Goal: Task Accomplishment & Management: Manage account settings

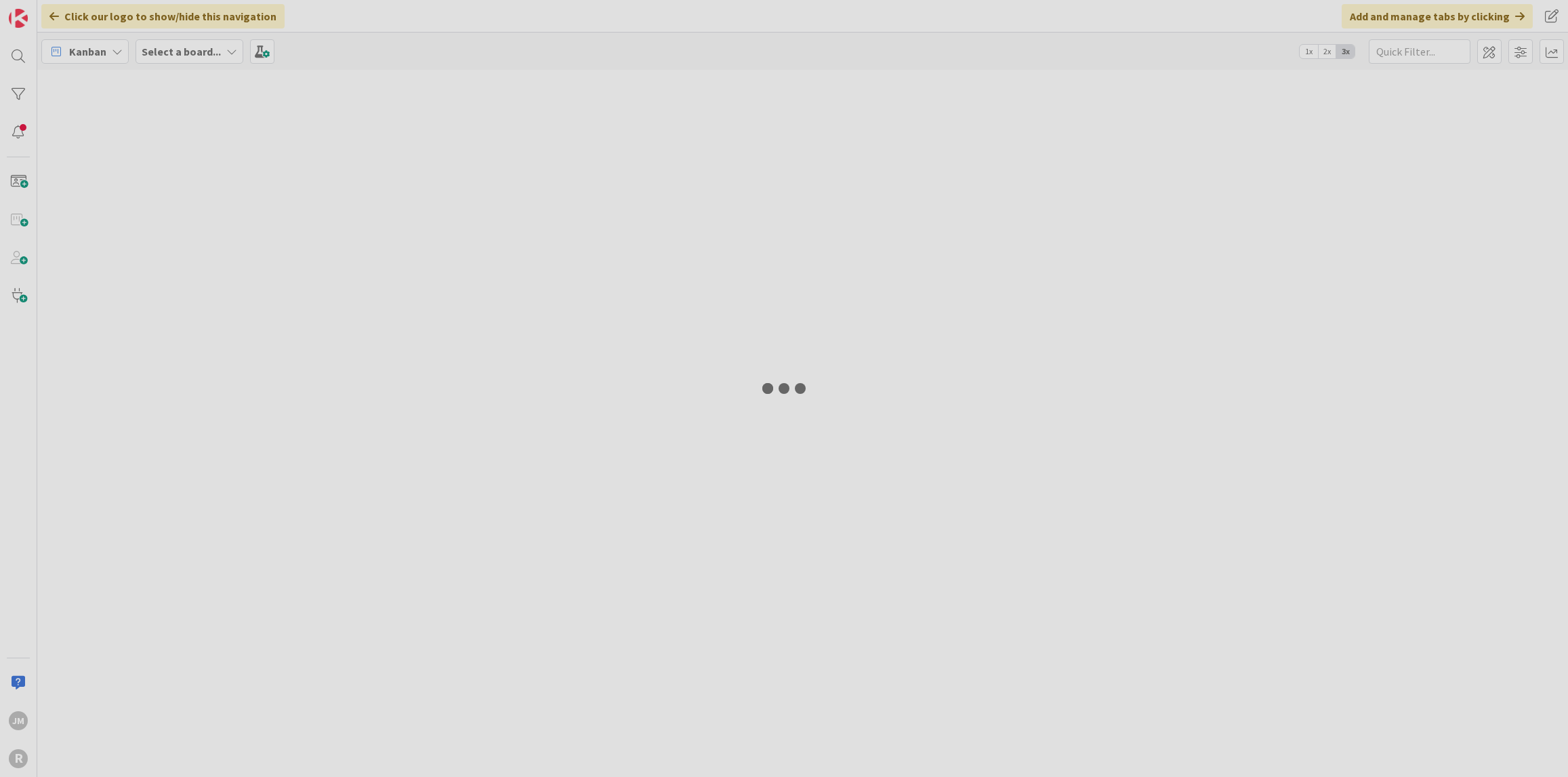
type input "[PERSON_NAME]"
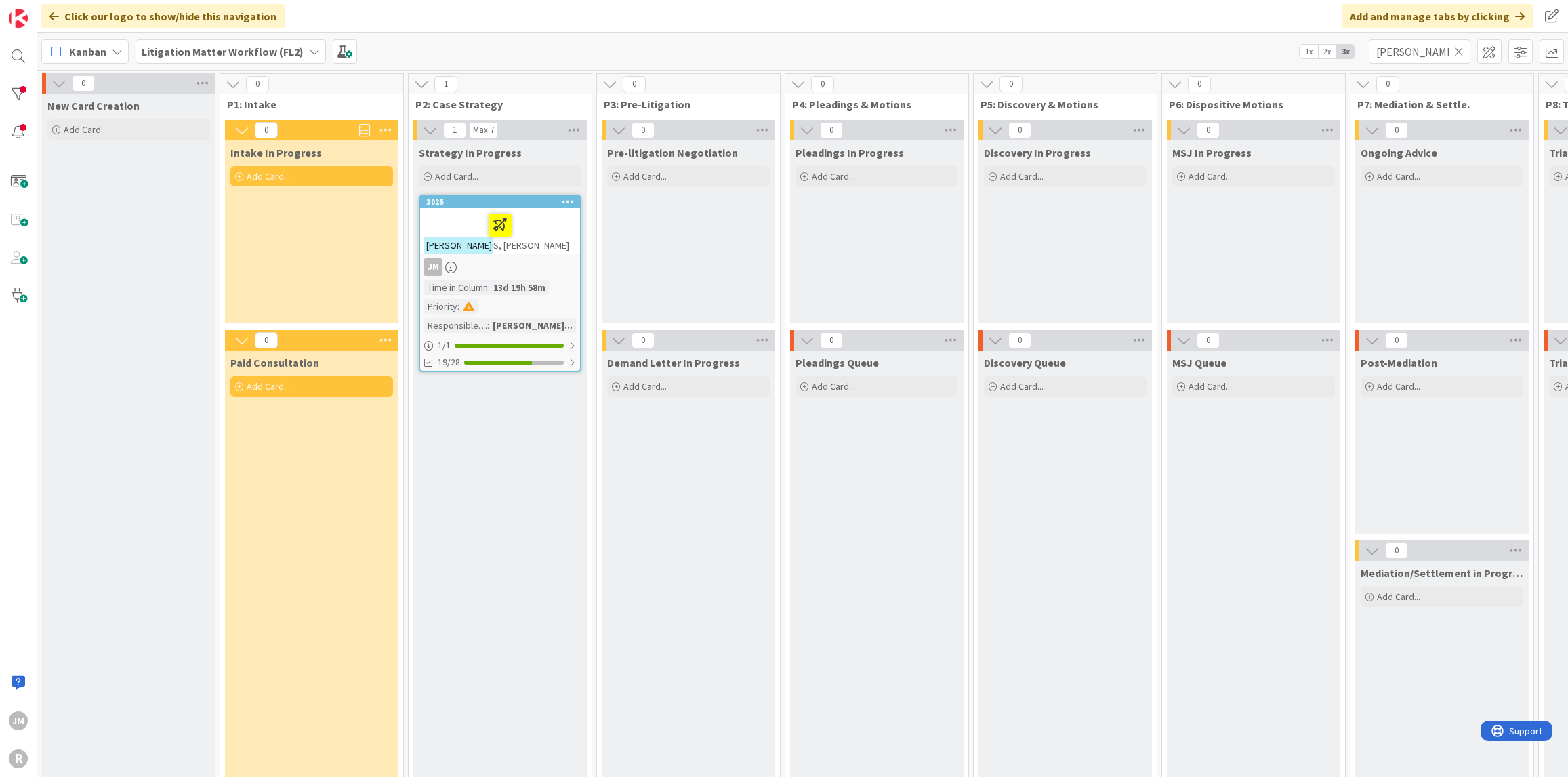
click at [117, 49] on icon at bounding box center [117, 51] width 11 height 11
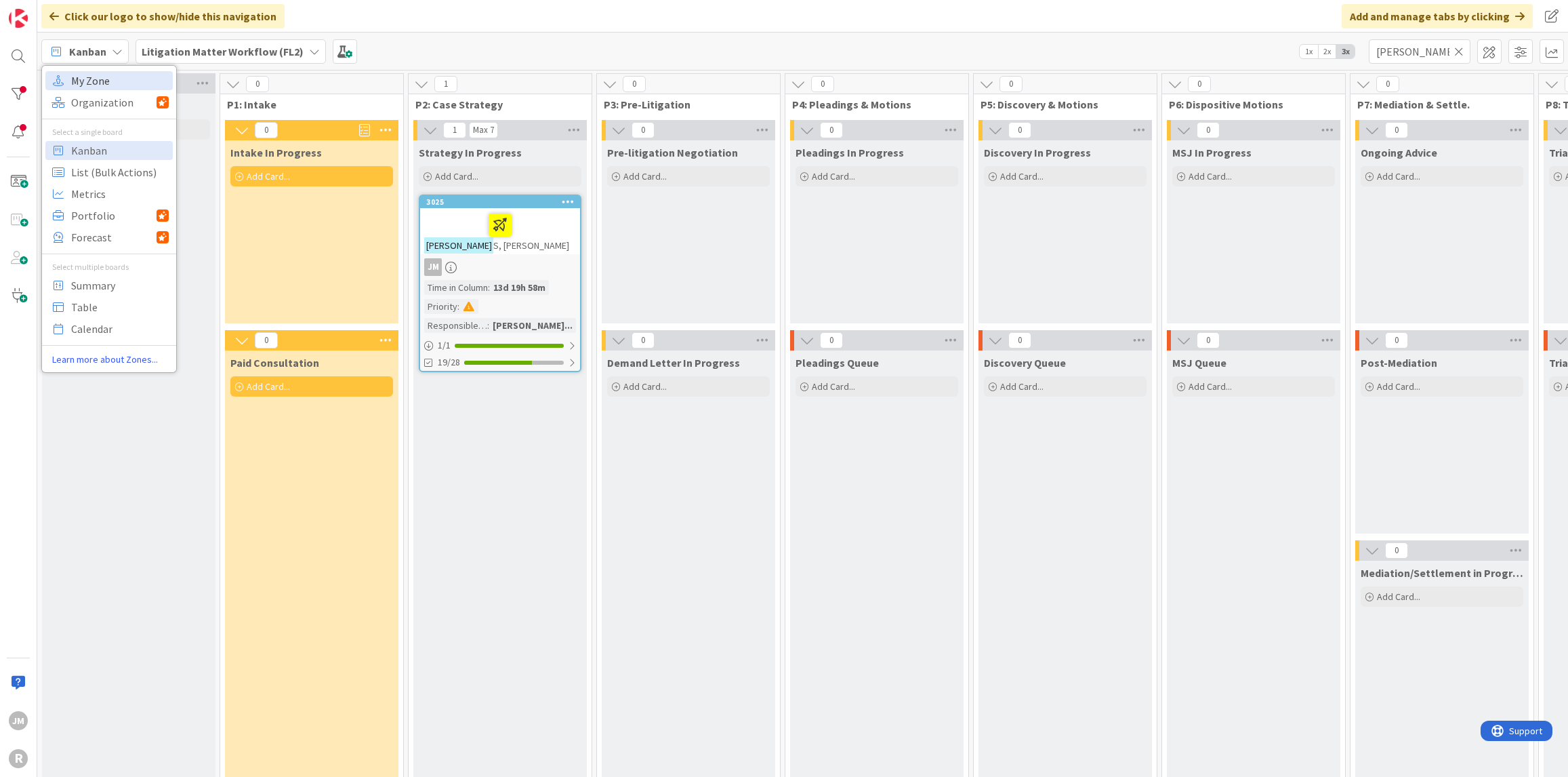
click at [105, 78] on span "My Zone" at bounding box center [120, 80] width 98 height 21
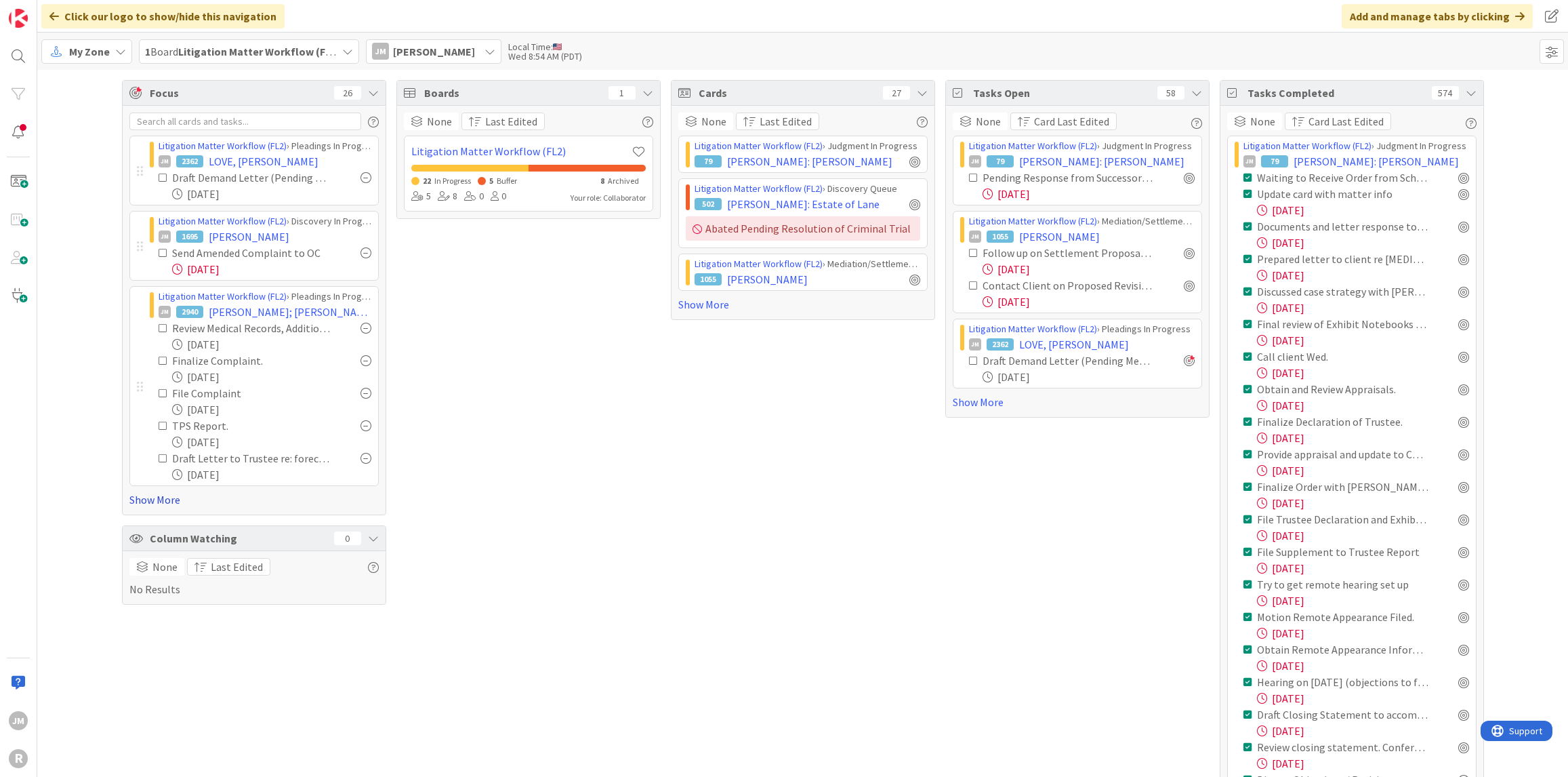
click at [142, 501] on link "Show More" at bounding box center [254, 499] width 249 height 16
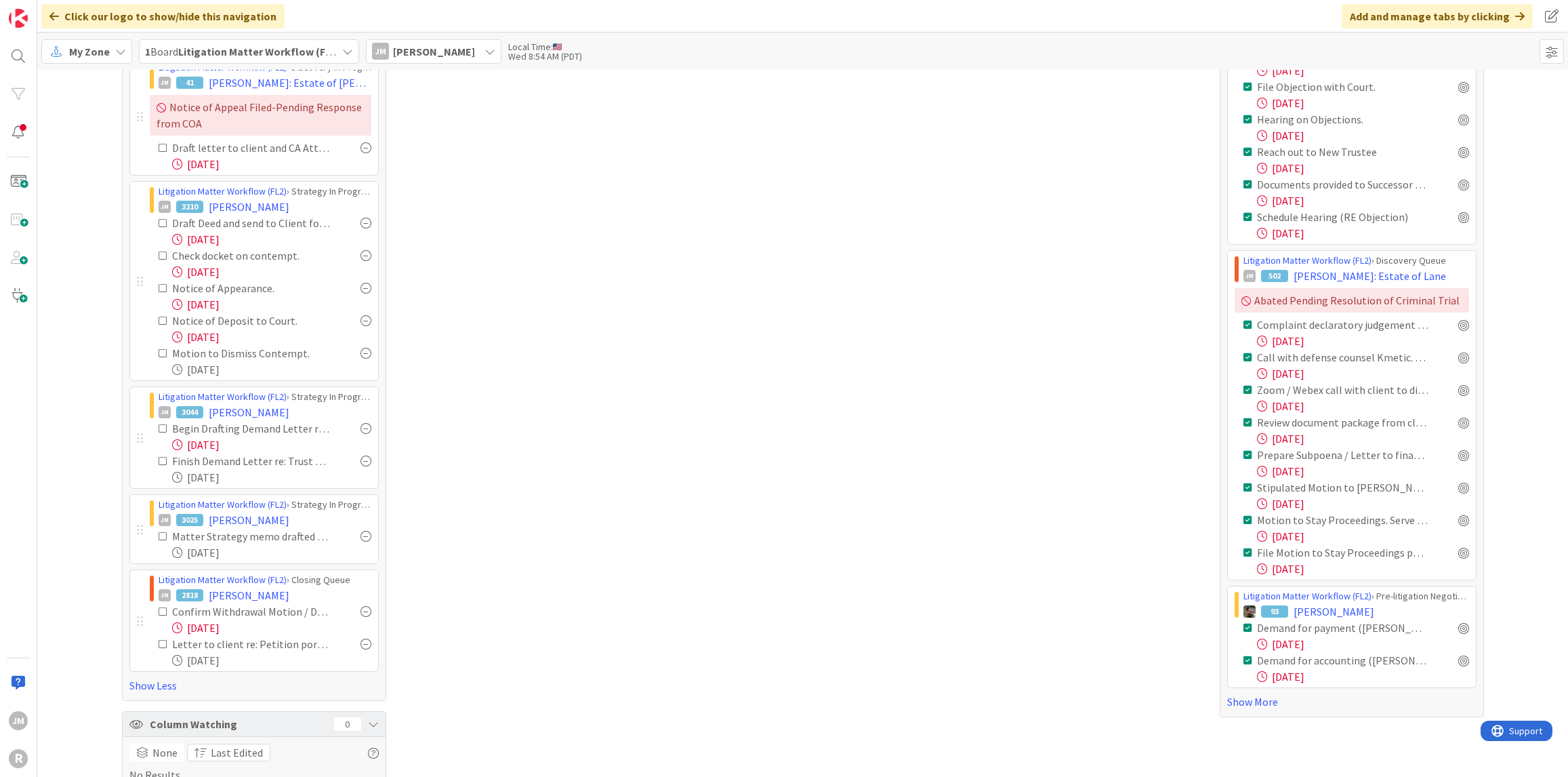
scroll to position [872, 0]
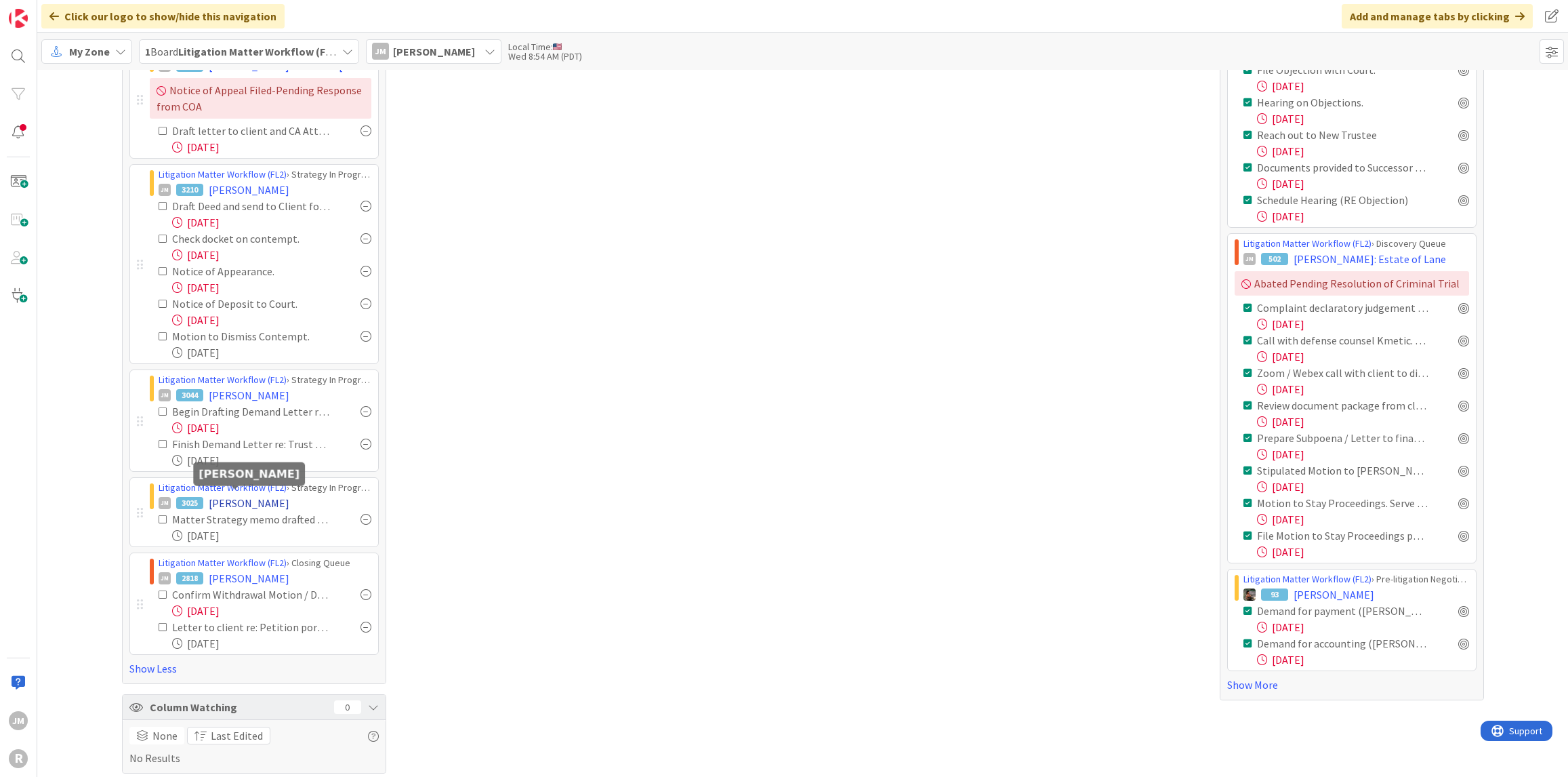
click at [234, 497] on span "[PERSON_NAME]" at bounding box center [248, 503] width 80 height 16
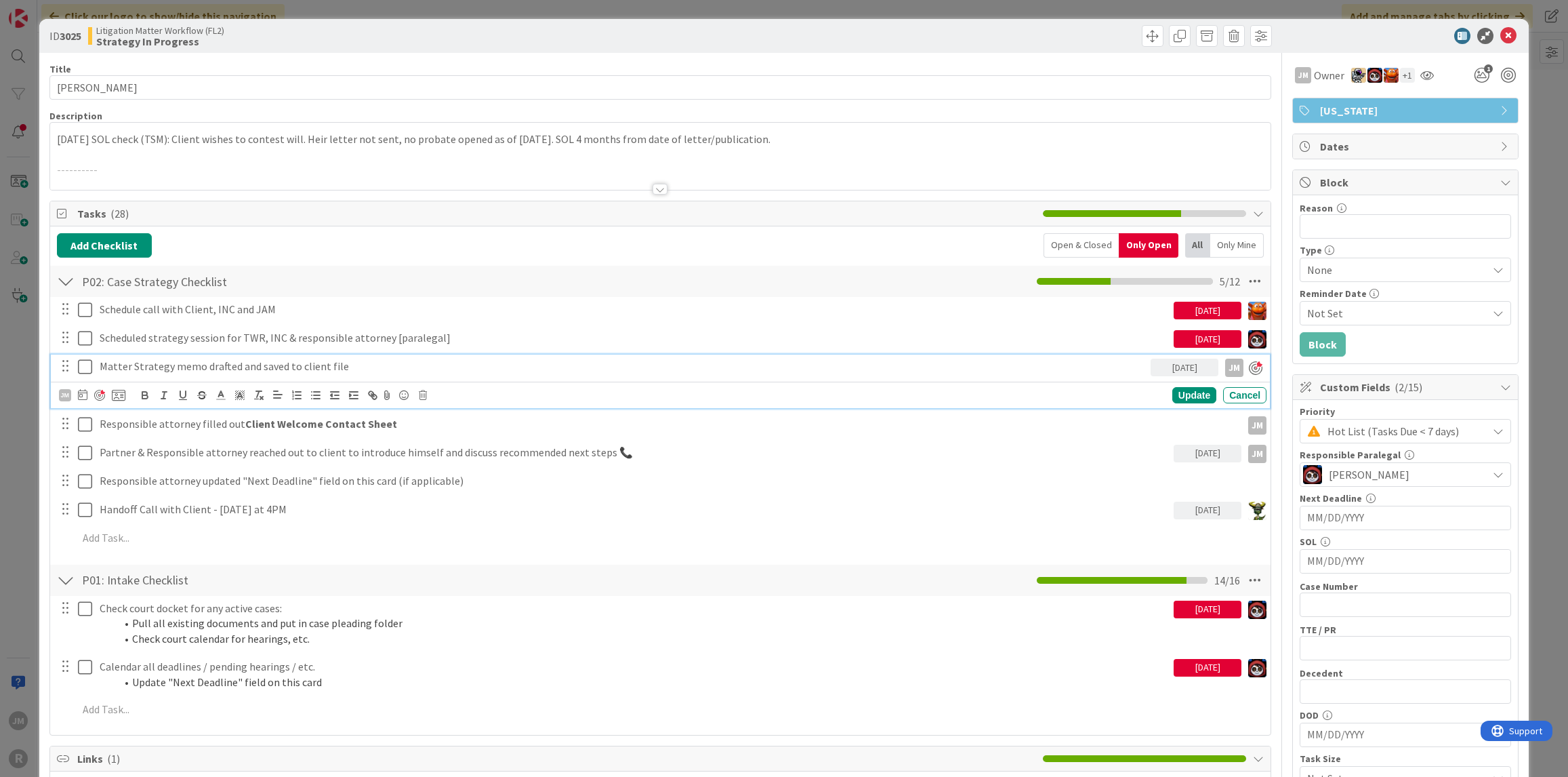
click at [1097, 367] on p "Matter Strategy memo drafted and saved to client file" at bounding box center [622, 367] width 1046 height 16
click at [83, 391] on icon at bounding box center [82, 394] width 9 height 11
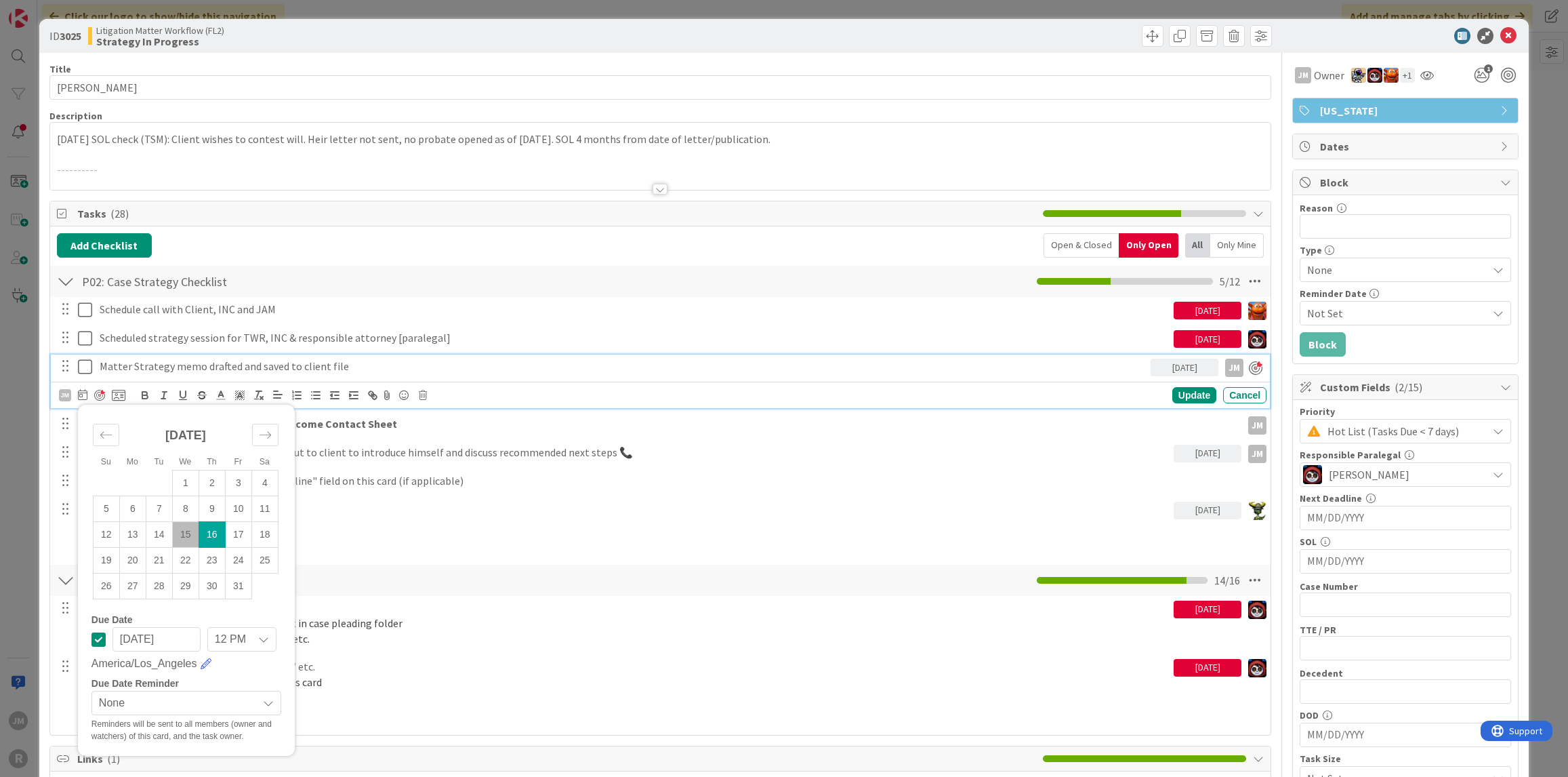
drag, startPoint x: 164, startPoint y: 528, endPoint x: 206, endPoint y: 523, distance: 42.3
click at [164, 528] on td "14" at bounding box center [159, 534] width 26 height 26
type input "[DATE]"
click at [1184, 390] on div "Update" at bounding box center [1194, 395] width 44 height 16
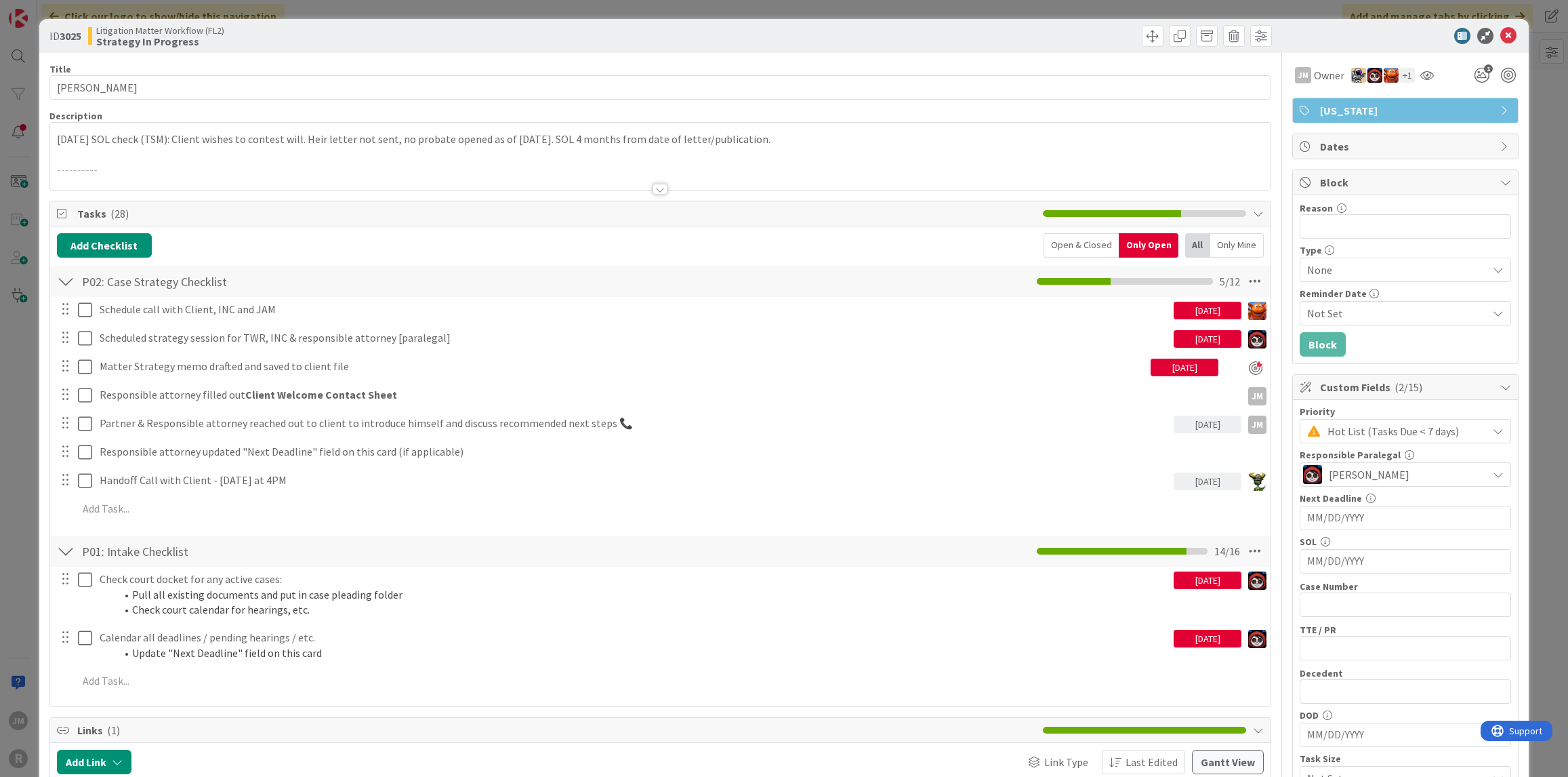
click at [9, 488] on div "ID 3025 Litigation Matter Workflow (FL2) Strategy In Progress Title 14 / 128 [P…" at bounding box center [784, 388] width 1568 height 777
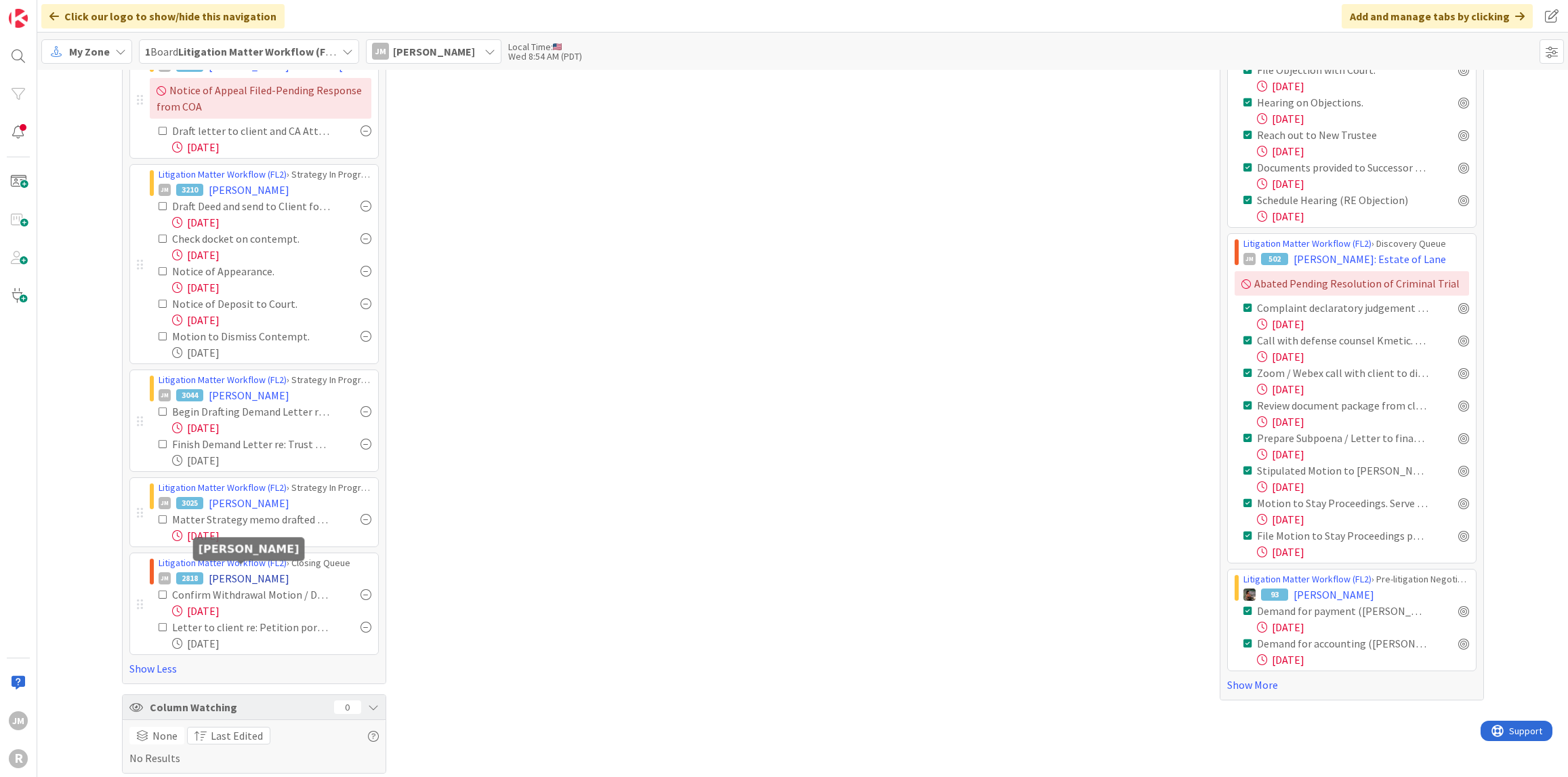
click at [262, 570] on span "[PERSON_NAME]" at bounding box center [248, 578] width 80 height 16
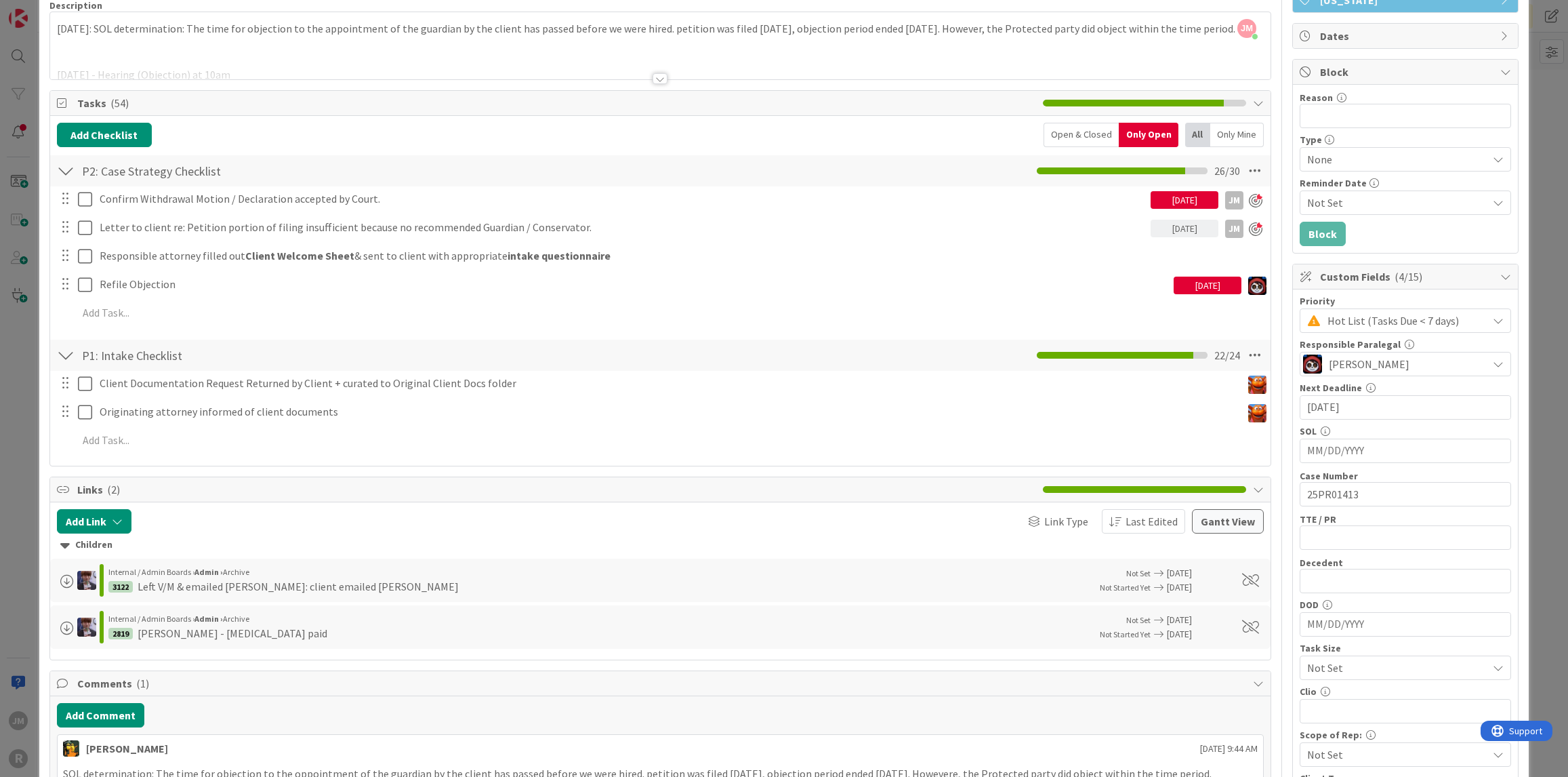
scroll to position [68, 0]
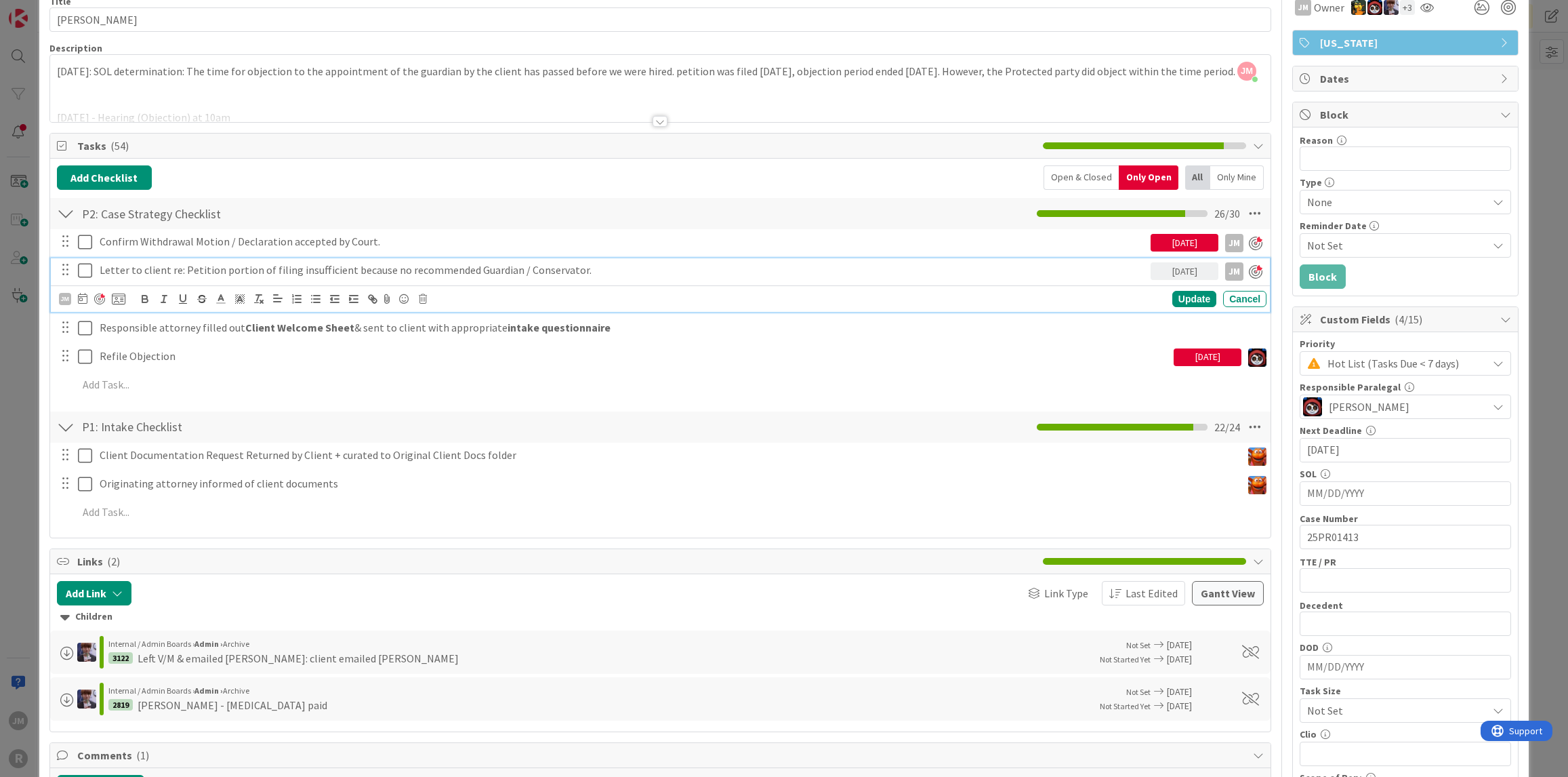
click at [381, 264] on p "Letter to client re: Petition portion of filing insufficient because no recomme…" at bounding box center [622, 270] width 1046 height 16
click at [80, 296] on icon at bounding box center [82, 298] width 9 height 11
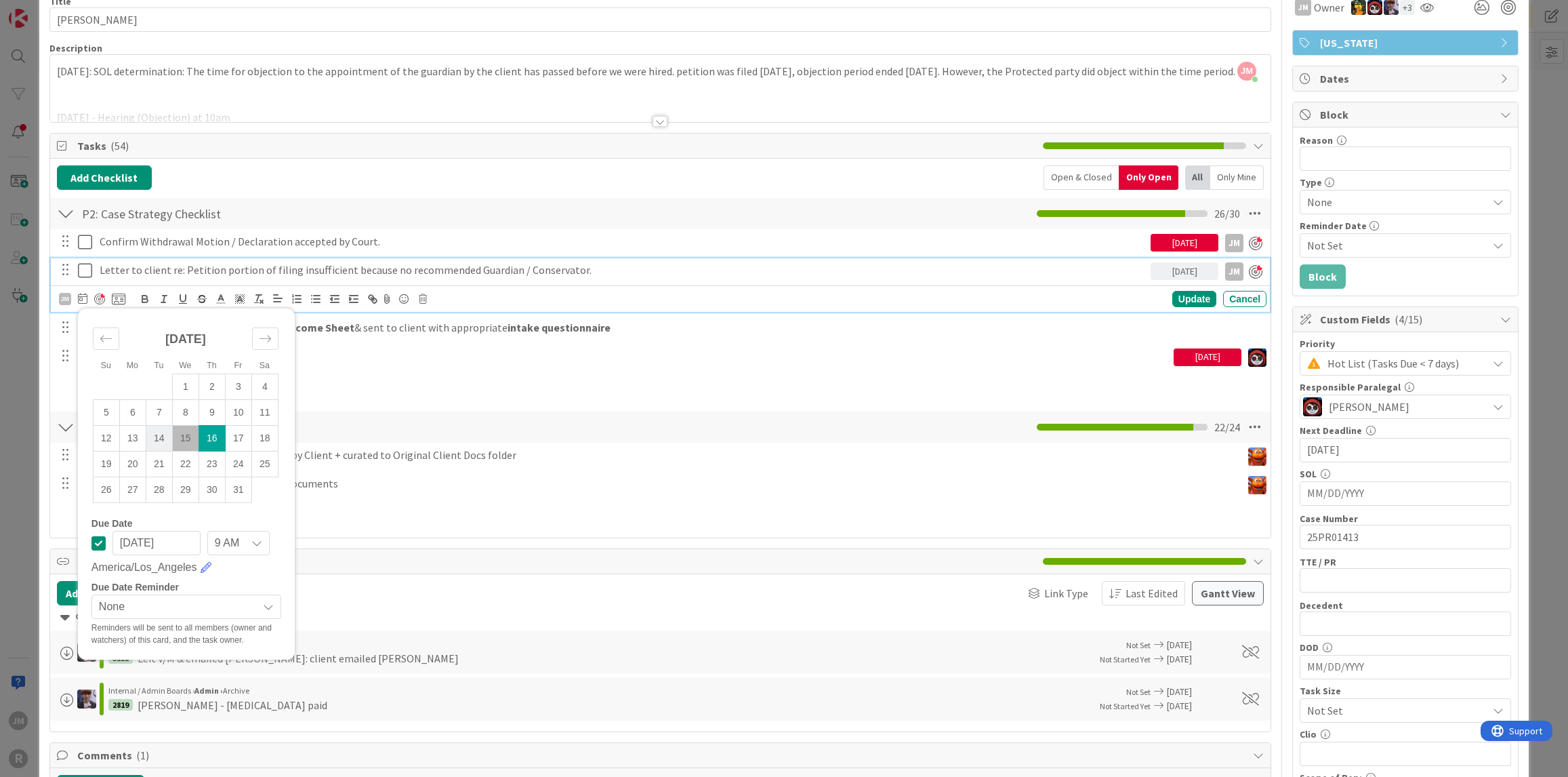
click at [162, 432] on td "14" at bounding box center [159, 438] width 26 height 26
type input "[DATE]"
click at [1199, 299] on div "Update" at bounding box center [1194, 299] width 44 height 16
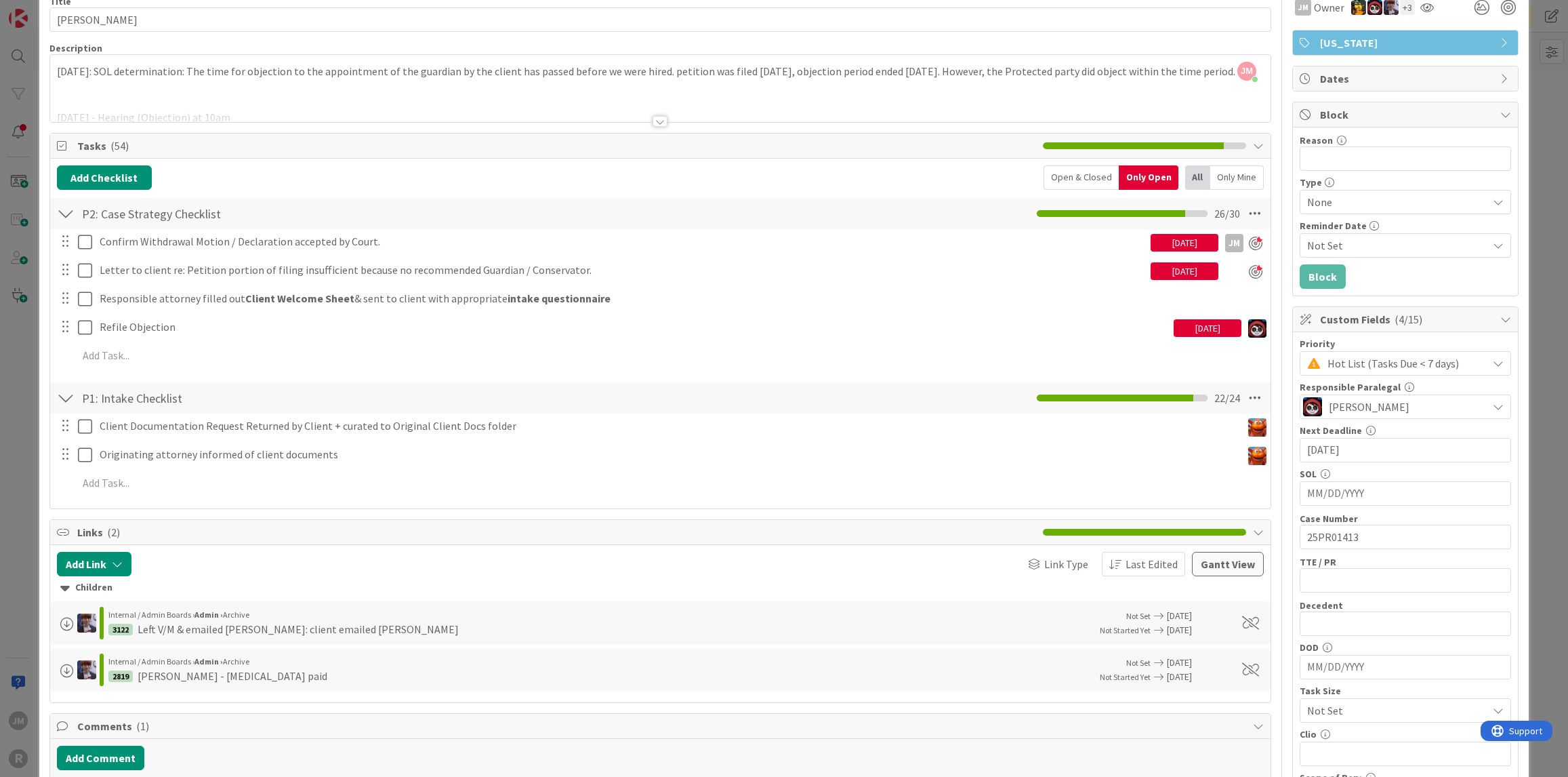
click at [31, 437] on div "ID 2818 Litigation Matter Workflow (FL2) Closing Queue Title 15 / 128 [PERSON_N…" at bounding box center [784, 388] width 1568 height 777
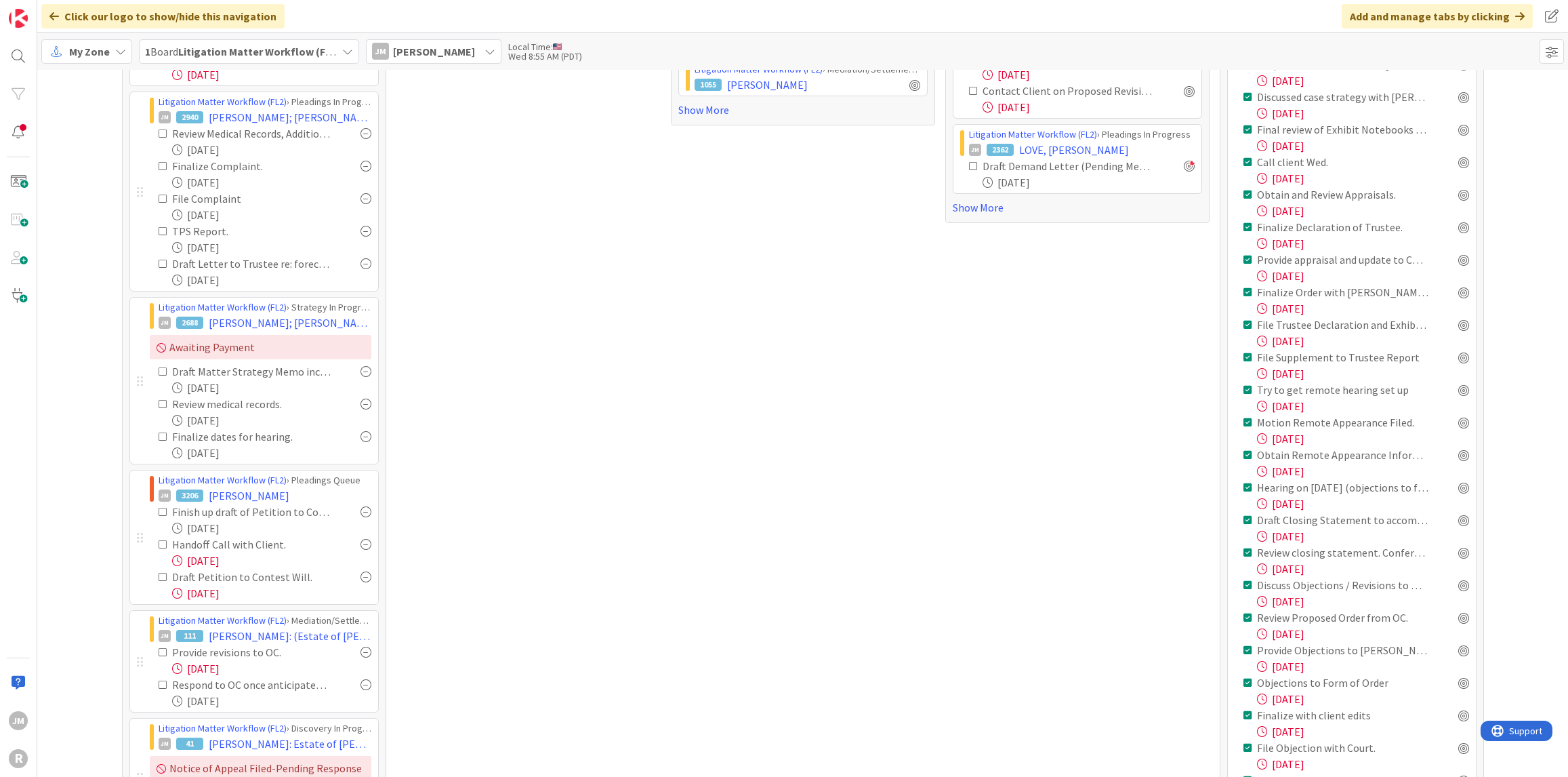
scroll to position [120, 0]
